Goal: Transaction & Acquisition: Subscribe to service/newsletter

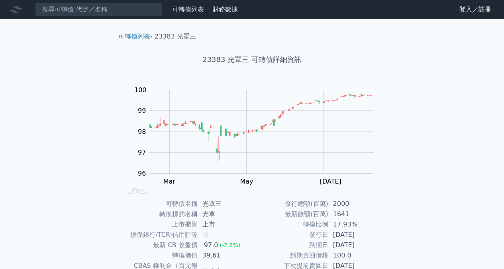
click at [465, 12] on link "登入／註冊" at bounding box center [475, 9] width 45 height 13
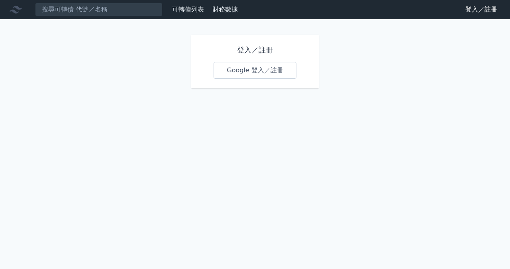
click at [240, 72] on link "Google 登入／註冊" at bounding box center [254, 70] width 83 height 17
click at [264, 67] on link "Google 登入／註冊" at bounding box center [254, 70] width 83 height 17
click at [495, 10] on link "登出" at bounding box center [490, 9] width 25 height 13
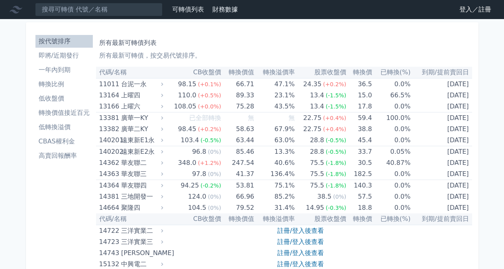
click at [476, 10] on link "登入／註冊" at bounding box center [475, 9] width 45 height 13
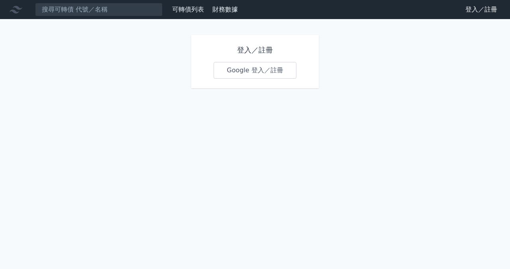
click at [273, 66] on link "Google 登入／註冊" at bounding box center [254, 70] width 83 height 17
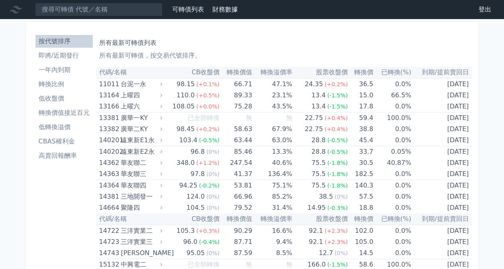
click at [63, 73] on li "一年內到期" at bounding box center [63, 70] width 57 height 10
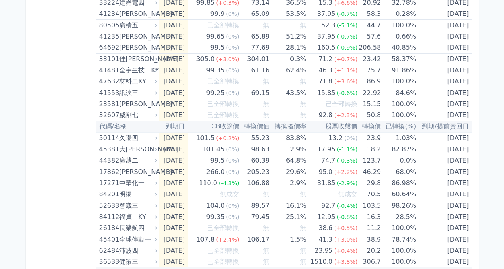
scroll to position [120, 0]
